Goal: Task Accomplishment & Management: Use online tool/utility

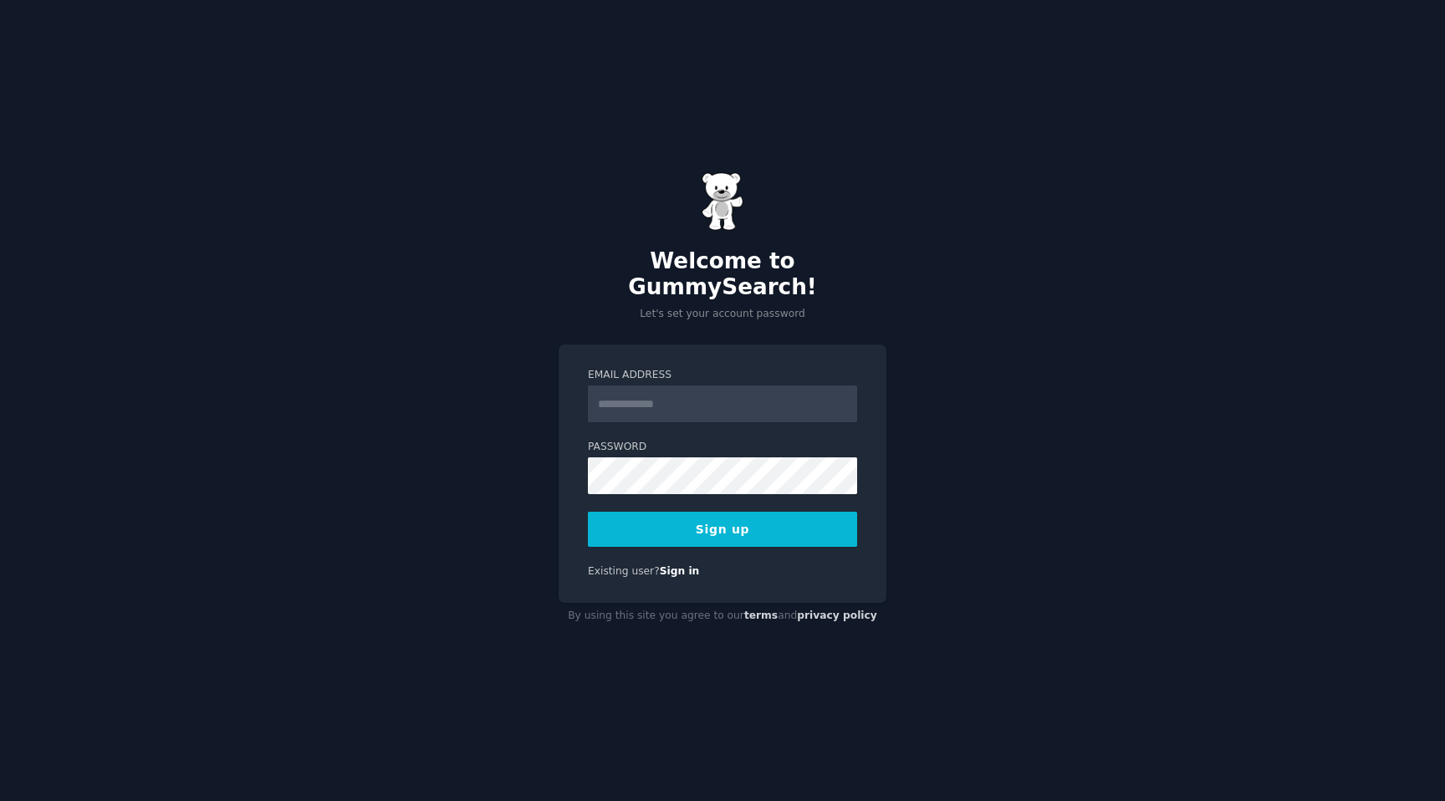
click at [657, 393] on input "Email Address" at bounding box center [722, 404] width 269 height 37
type input "**********"
click at [690, 514] on button "Sign up" at bounding box center [722, 529] width 269 height 35
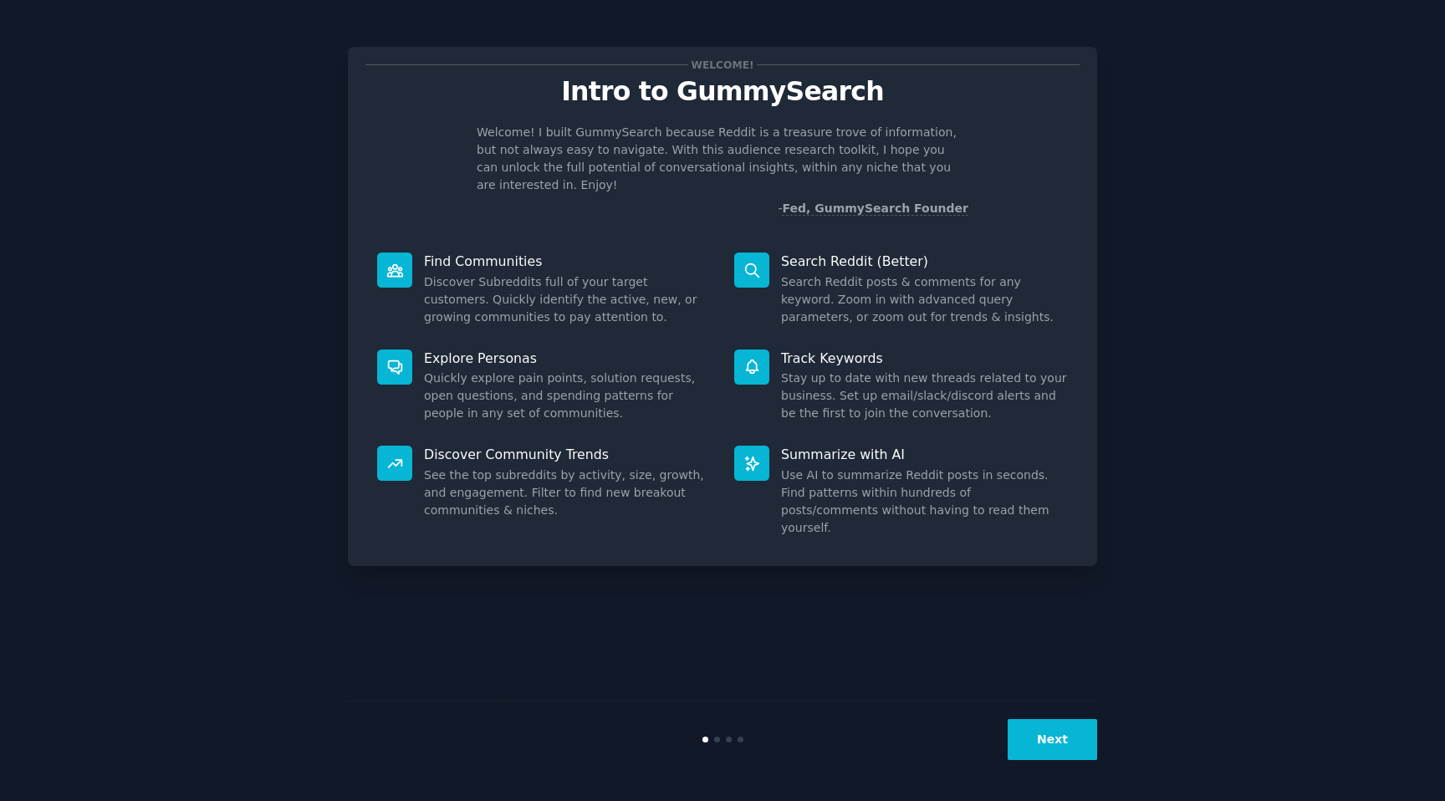
click at [1152, 390] on div "Welcome! Intro to GummySearch Welcome! I built GummySearch because Reddit is a …" at bounding box center [722, 400] width 1398 height 754
click at [1036, 749] on button "Next" at bounding box center [1052, 739] width 89 height 41
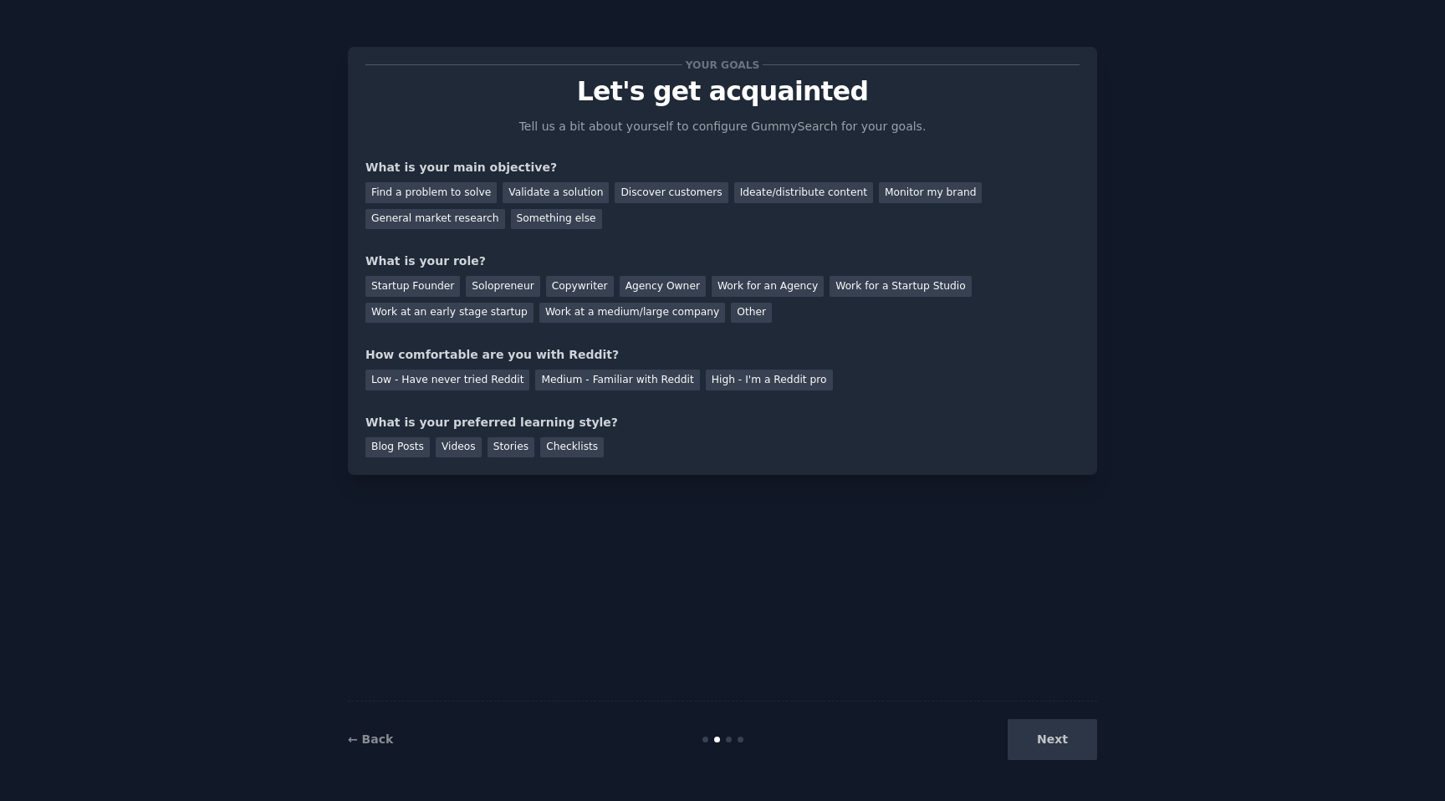
click at [1036, 749] on div "Next" at bounding box center [972, 739] width 250 height 41
click at [1061, 743] on div "Next" at bounding box center [972, 739] width 250 height 41
click at [892, 565] on div "Your goals Let's get acquainted Tell us a bit about yourself to configure Gummy…" at bounding box center [722, 400] width 749 height 754
click at [1059, 741] on div "Next" at bounding box center [972, 739] width 250 height 41
click at [809, 196] on div "Ideate/distribute content" at bounding box center [803, 192] width 139 height 21
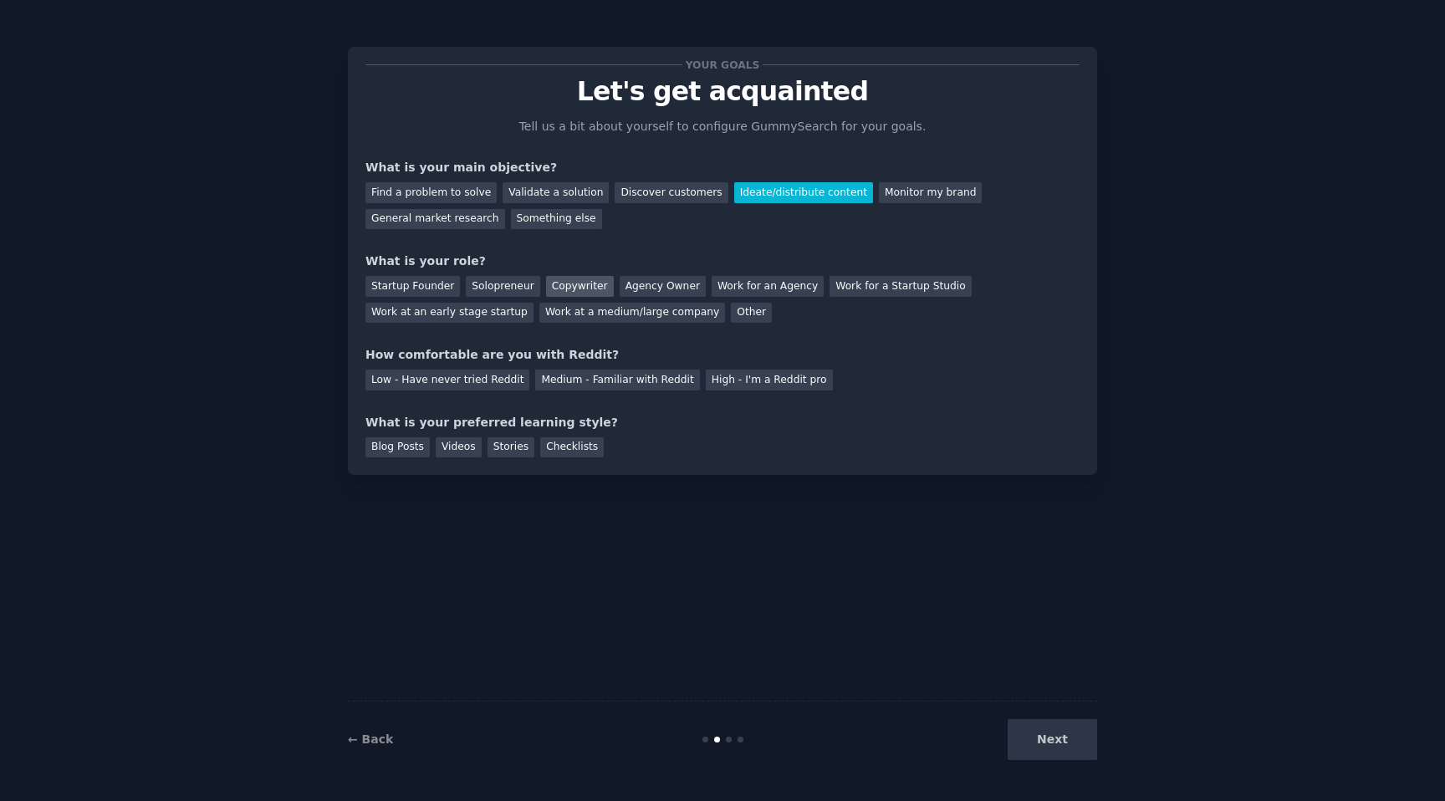
click at [566, 277] on div "Copywriter" at bounding box center [580, 286] width 68 height 21
click at [672, 286] on div "Agency Owner" at bounding box center [663, 286] width 86 height 21
click at [565, 289] on div "Copywriter" at bounding box center [580, 286] width 68 height 21
click at [637, 292] on div "Agency Owner" at bounding box center [663, 286] width 86 height 21
click at [488, 384] on div "Low - Have never tried Reddit" at bounding box center [447, 380] width 164 height 21
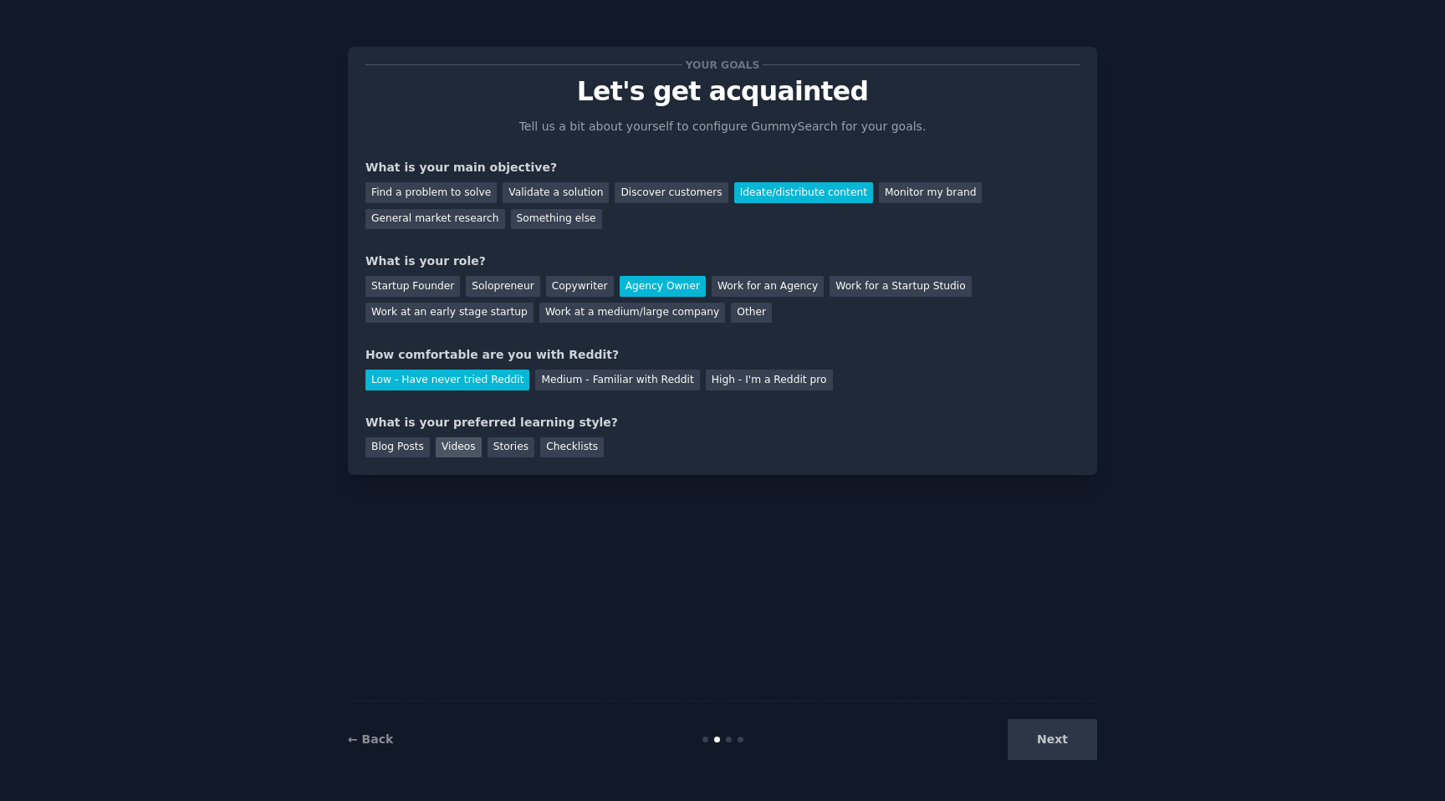
click at [468, 450] on div "Videos" at bounding box center [459, 447] width 46 height 21
click at [1055, 757] on button "Next" at bounding box center [1052, 739] width 89 height 41
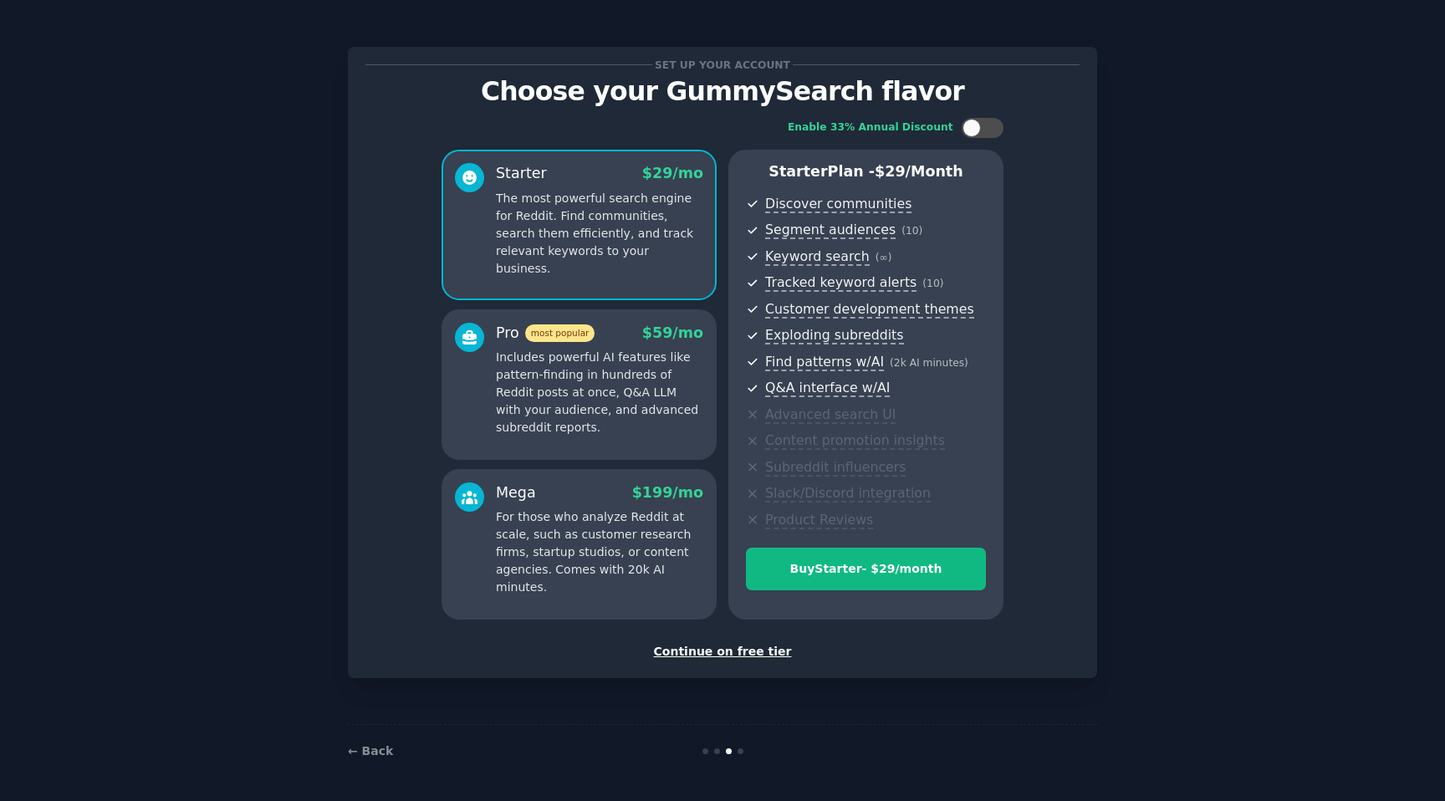
click at [749, 652] on div "Continue on free tier" at bounding box center [722, 652] width 714 height 18
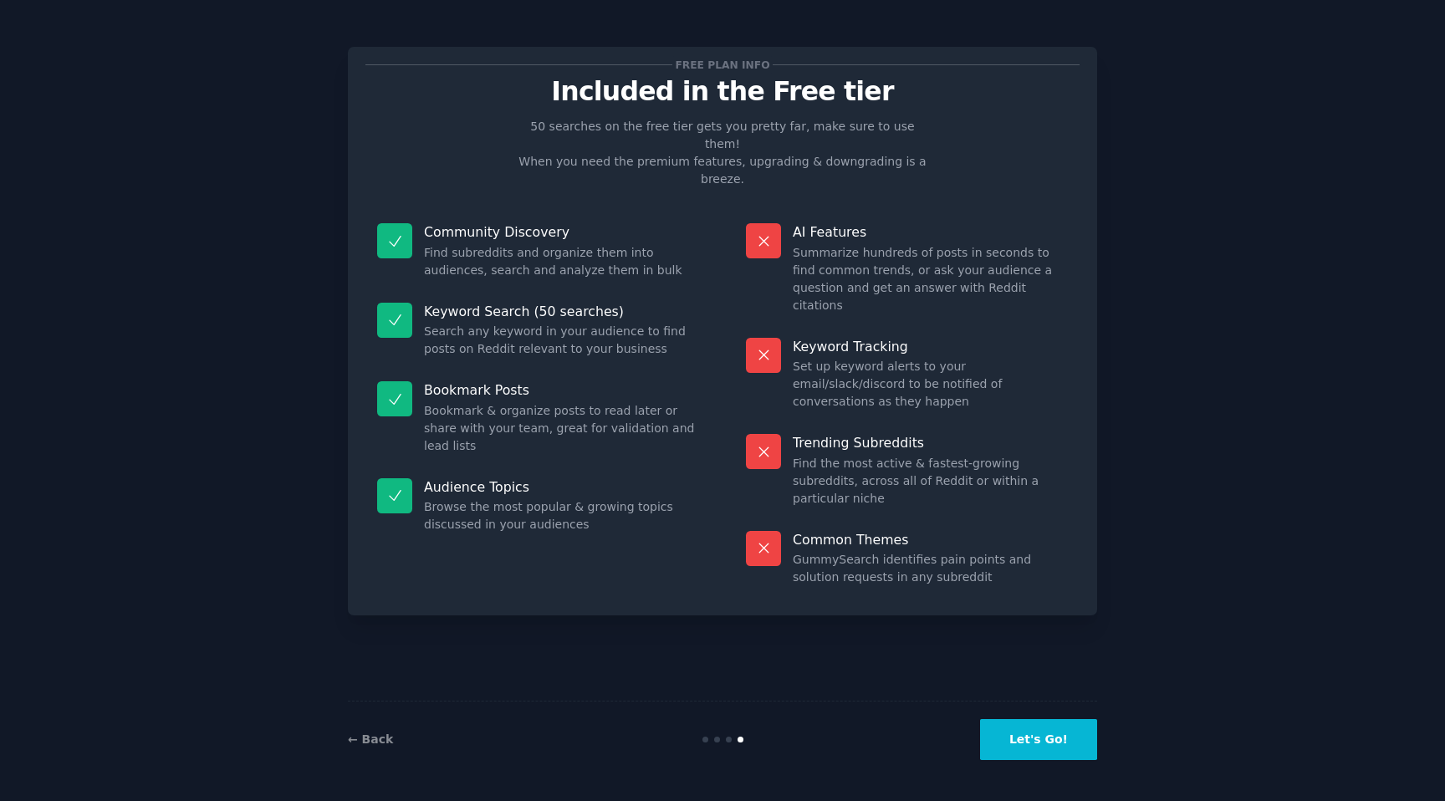
click at [1025, 747] on button "Let's Go!" at bounding box center [1038, 739] width 117 height 41
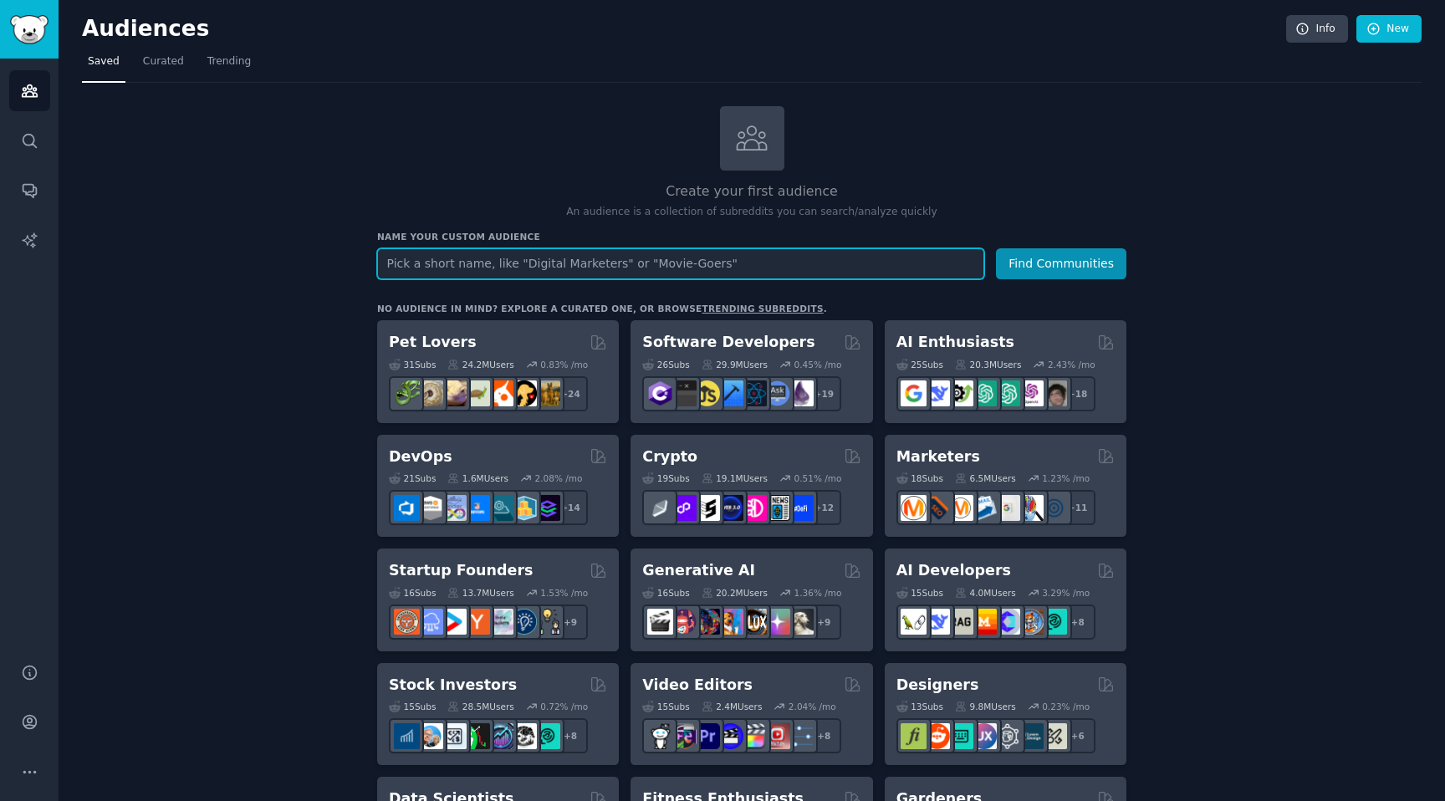
click at [524, 268] on input "text" at bounding box center [680, 263] width 607 height 31
click at [996, 248] on button "Find Communities" at bounding box center [1061, 263] width 130 height 31
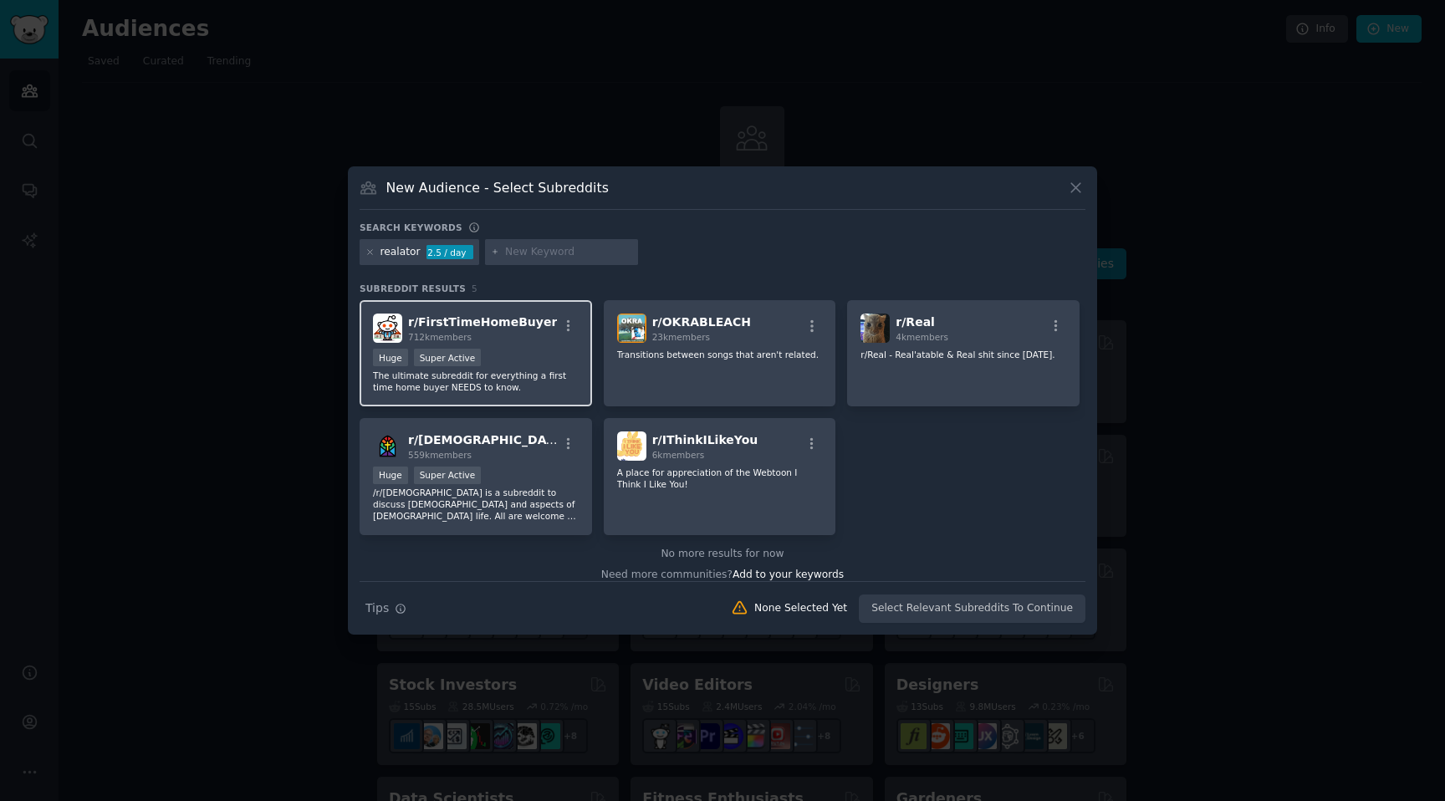
click at [516, 347] on div "r/ FirstTimeHomeBuyer 712k members Huge Super Active The ultimate subreddit for…" at bounding box center [476, 353] width 233 height 106
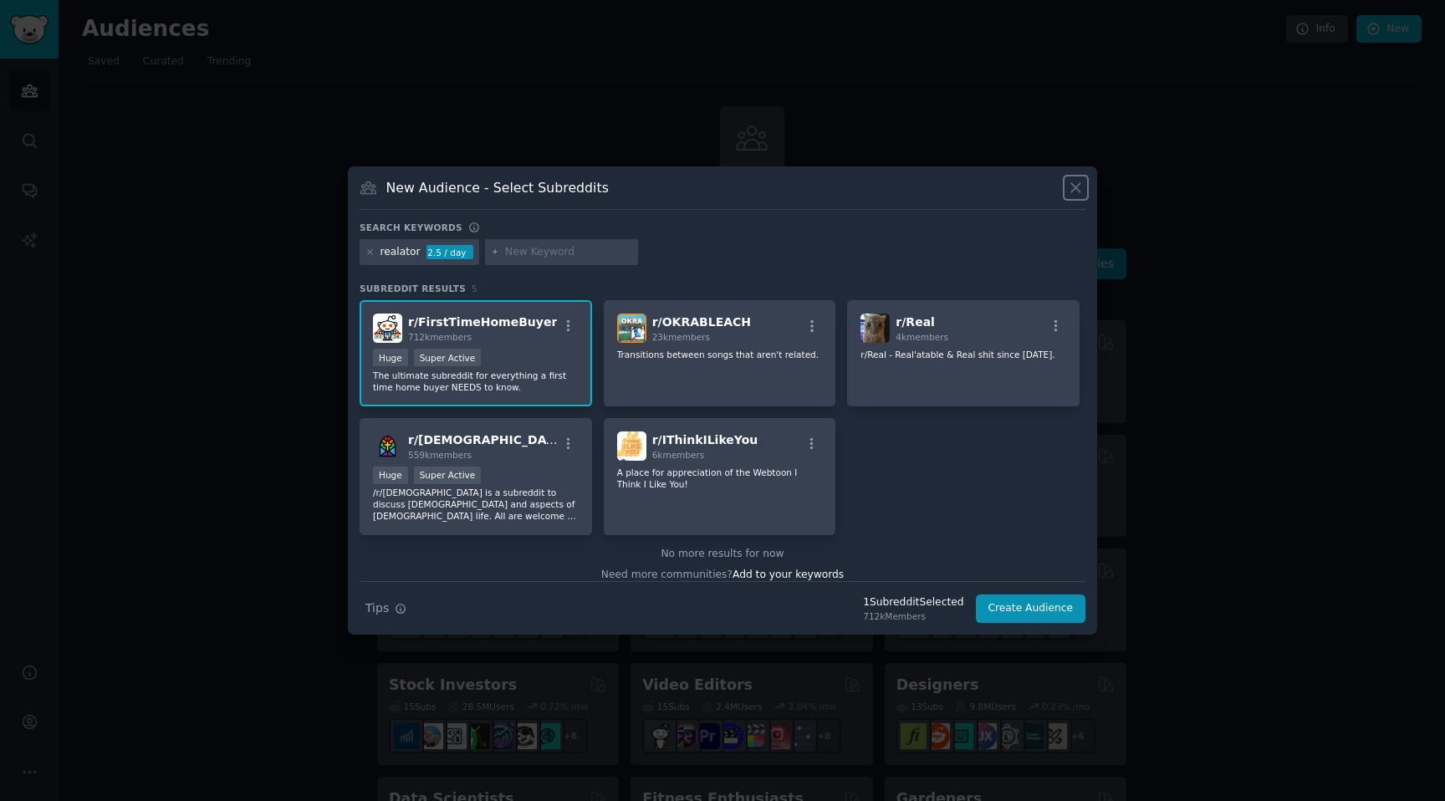
click at [1077, 187] on icon at bounding box center [1075, 187] width 9 height 9
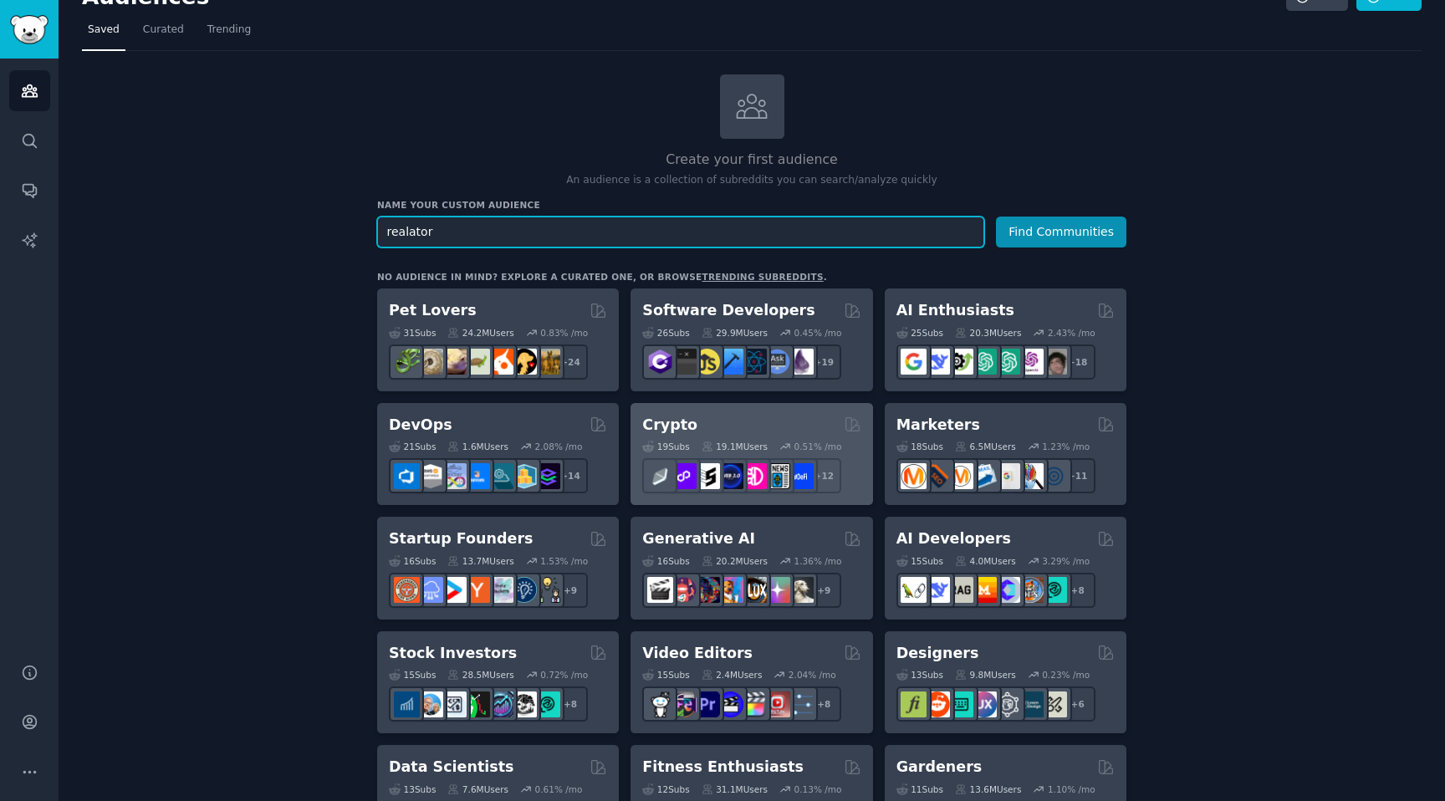
scroll to position [45, 0]
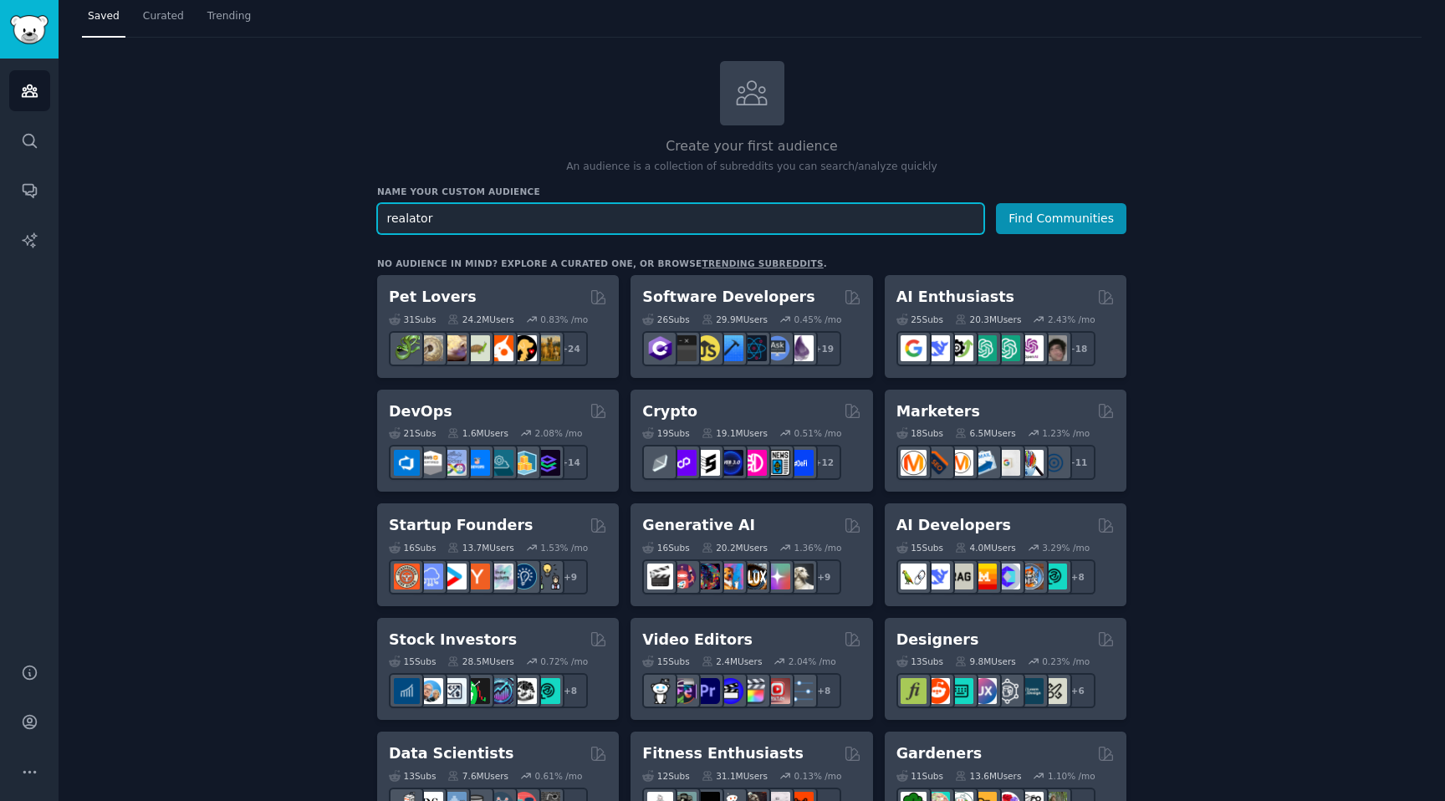
drag, startPoint x: 437, startPoint y: 212, endPoint x: 374, endPoint y: 212, distance: 63.6
click at [996, 203] on button "Find Communities" at bounding box center [1061, 218] width 130 height 31
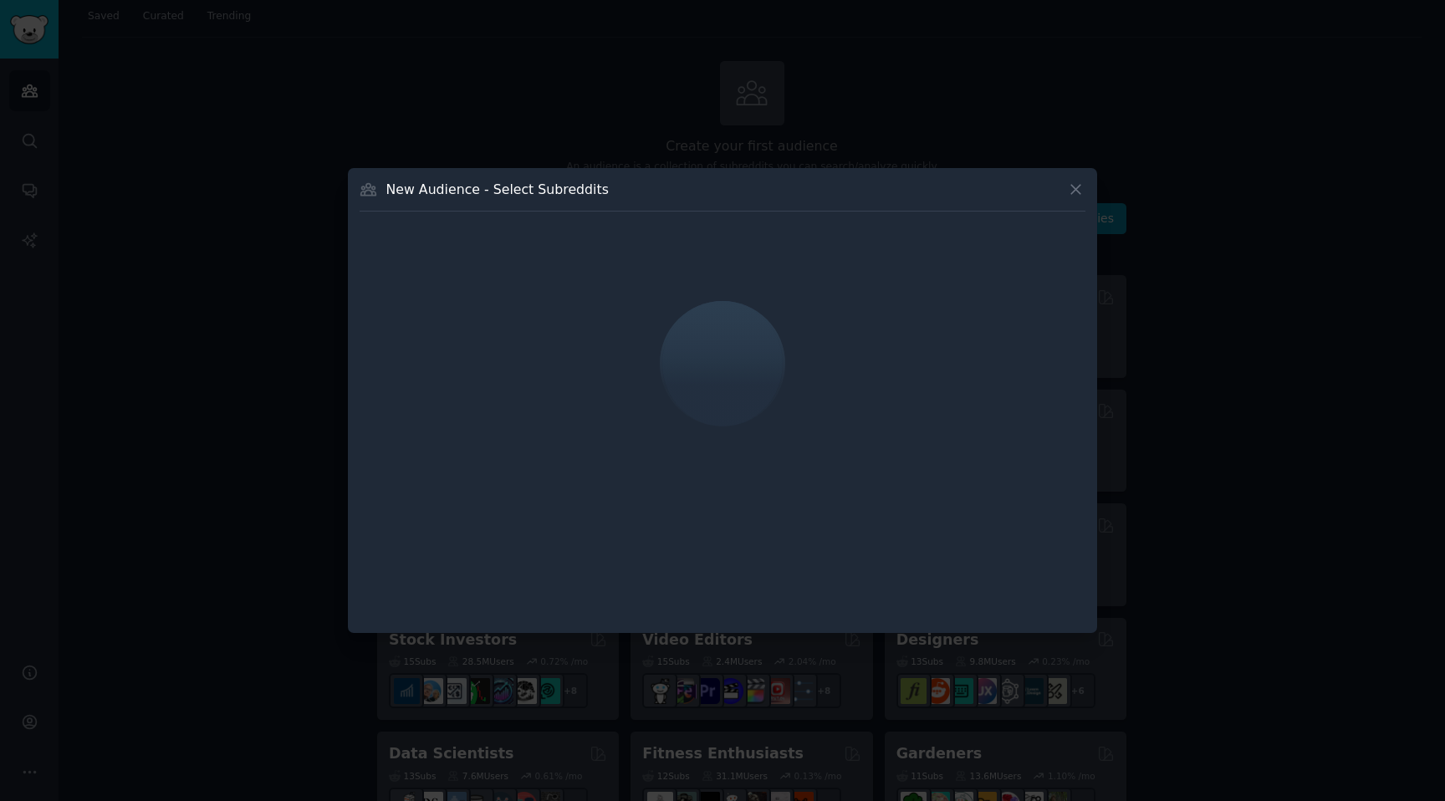
click at [1076, 189] on icon at bounding box center [1075, 189] width 9 height 9
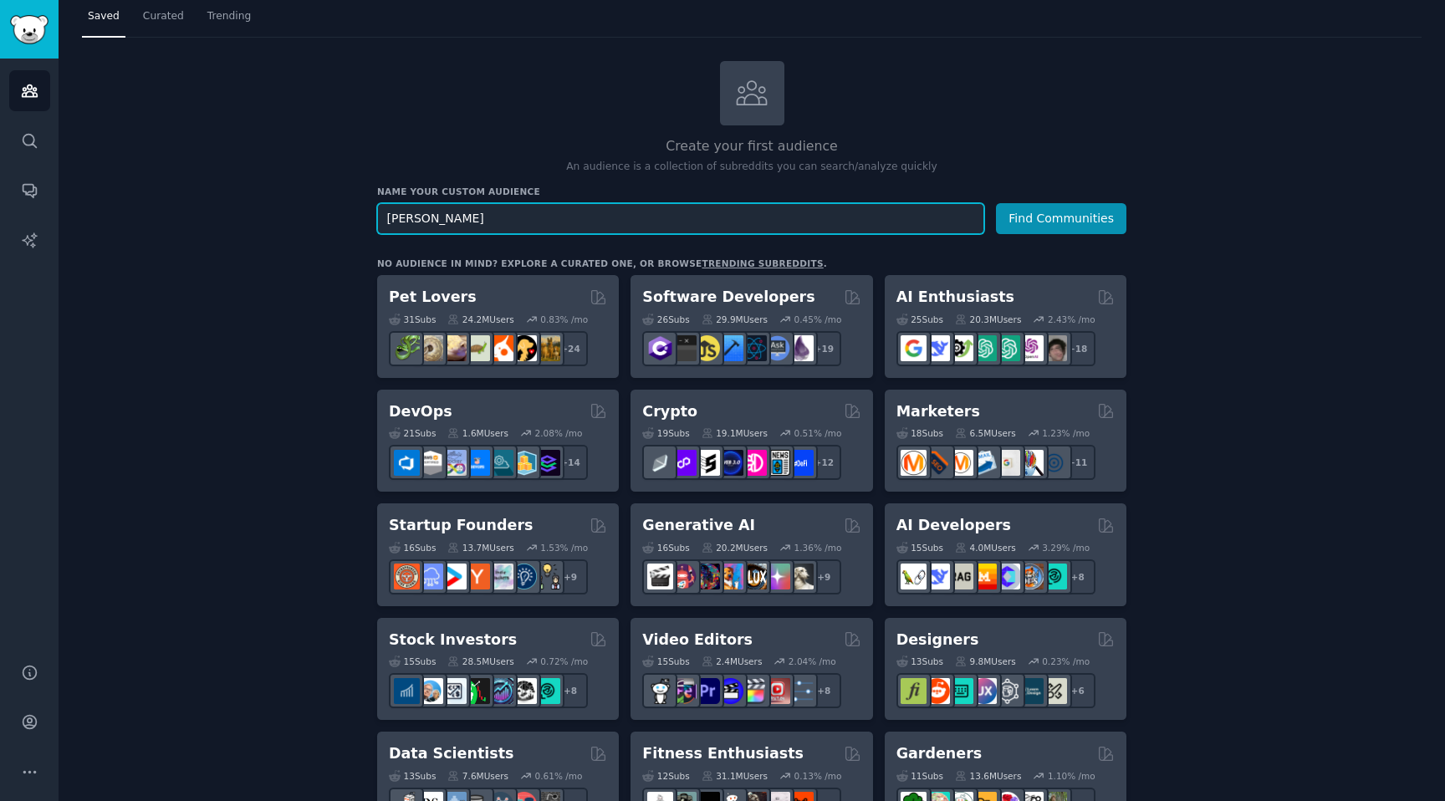
drag, startPoint x: 427, startPoint y: 219, endPoint x: 369, endPoint y: 212, distance: 58.1
paste input "uild your house"
type input "build your house"
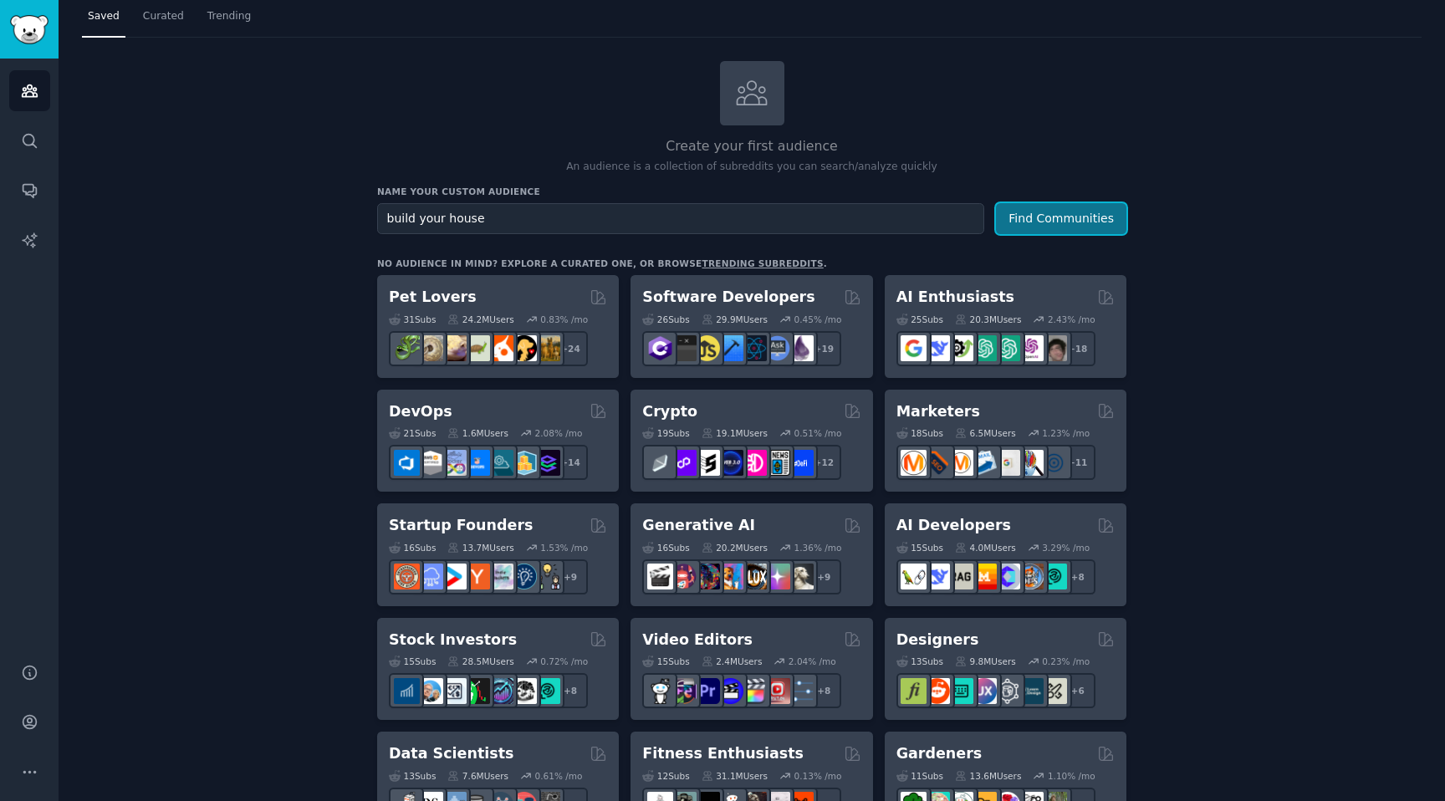
click at [1086, 212] on button "Find Communities" at bounding box center [1061, 218] width 130 height 31
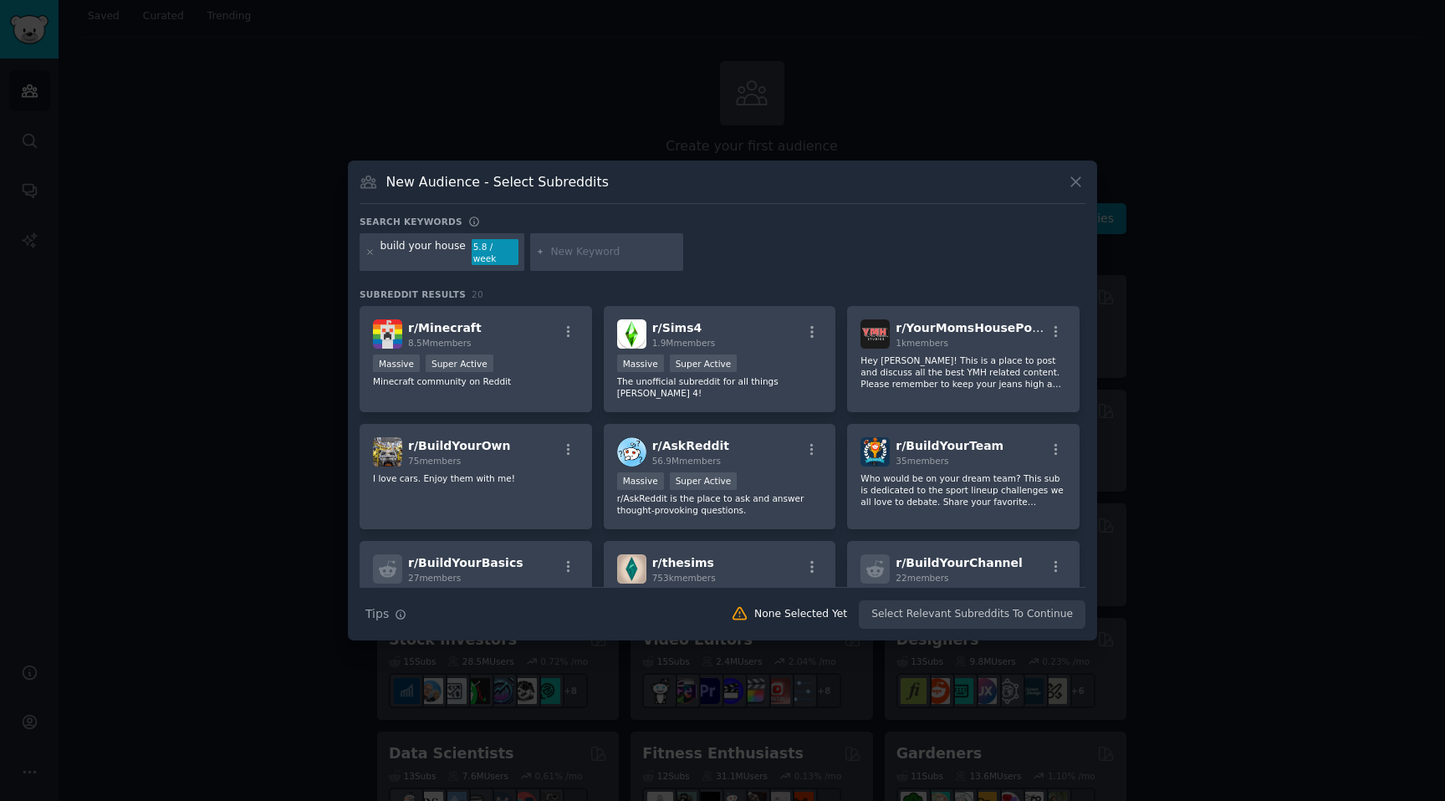
click at [1076, 192] on button at bounding box center [1075, 181] width 19 height 19
